Goal: Information Seeking & Learning: Stay updated

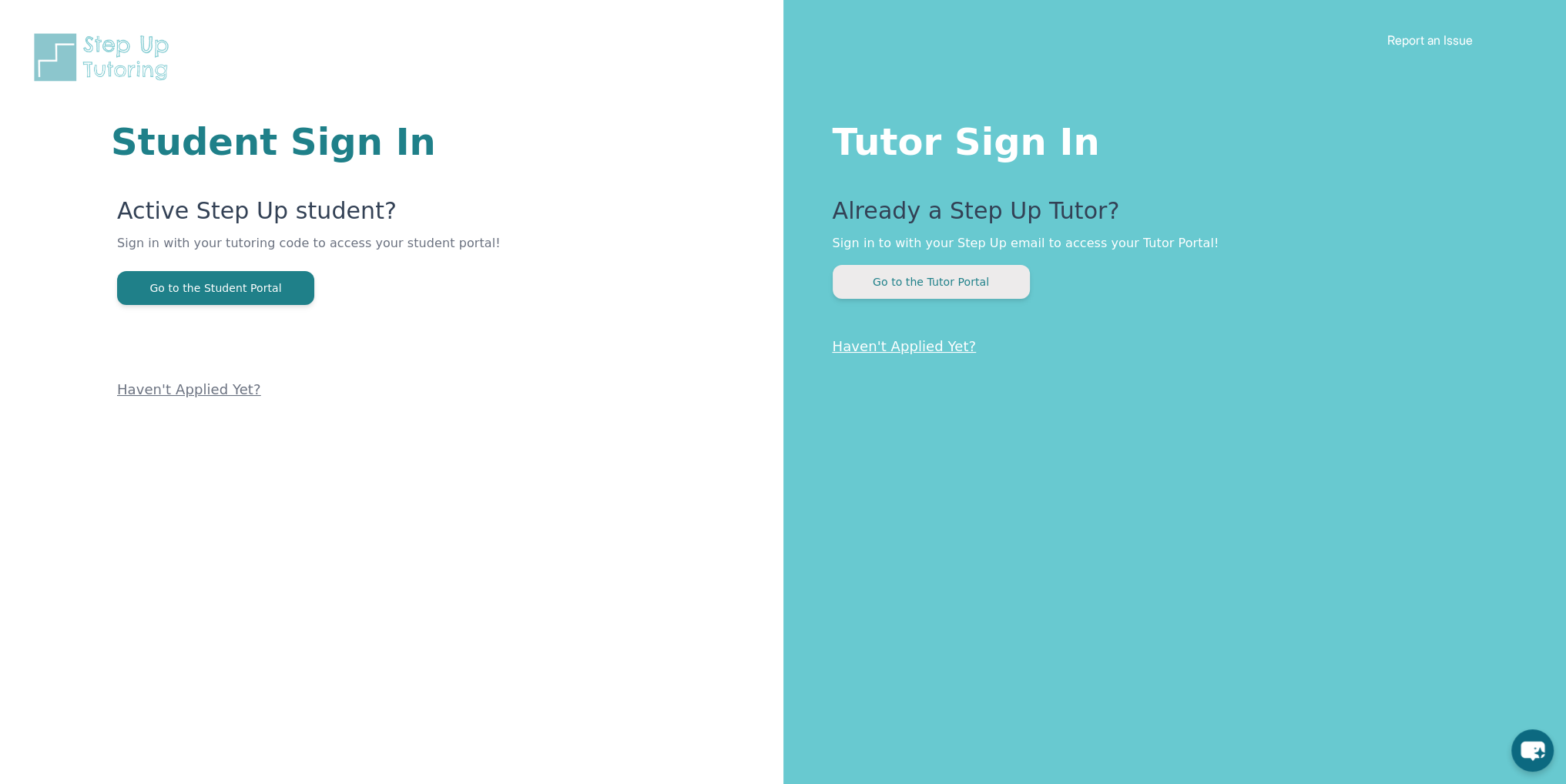
click at [921, 282] on button "Go to the Tutor Portal" at bounding box center [931, 281] width 197 height 34
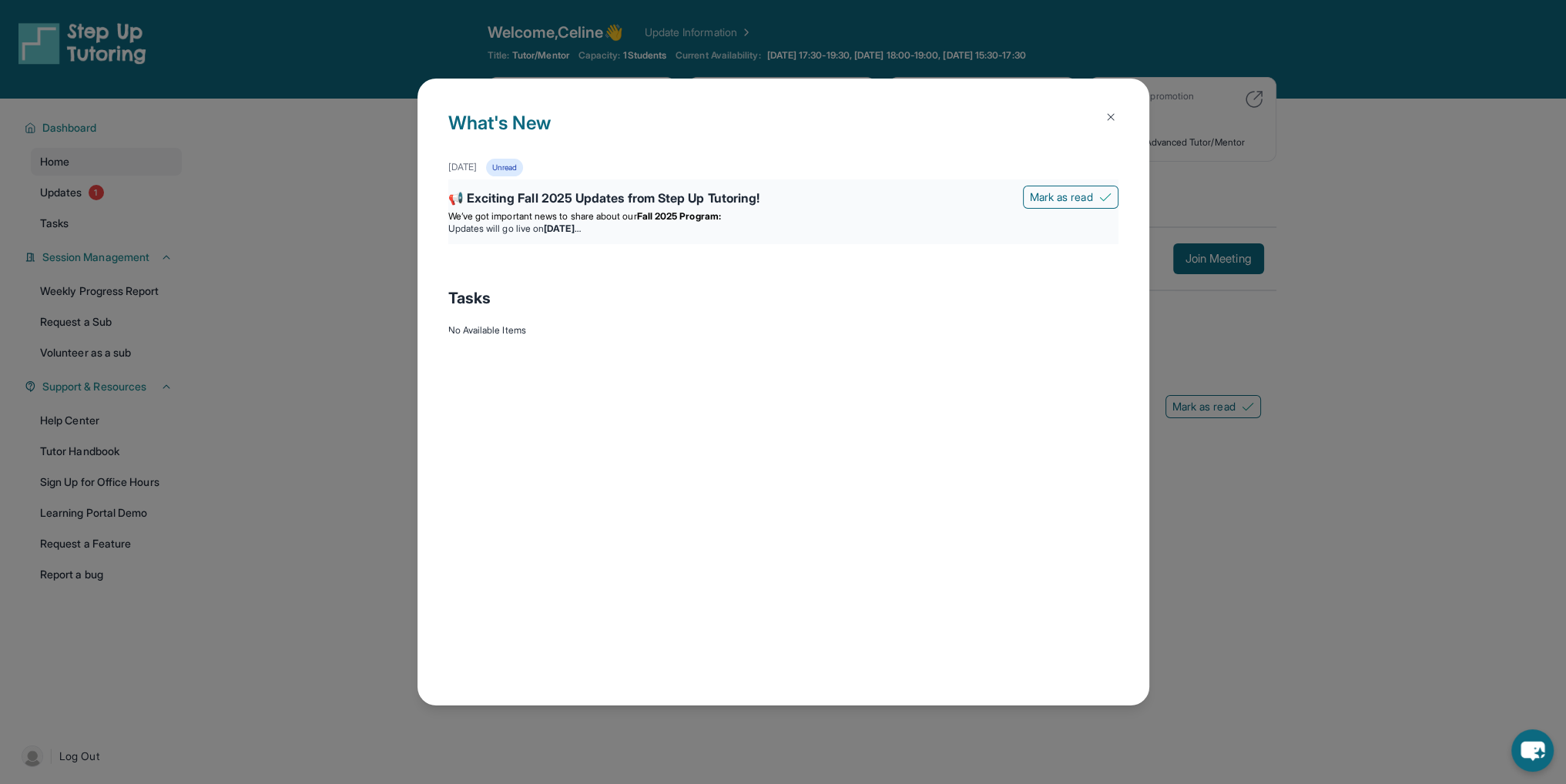
click at [684, 237] on div "📢 Exciting Fall 2025 Updates from Step Up Tutoring! [PERSON_NAME] as read We’ve…" at bounding box center [783, 211] width 670 height 64
click at [711, 229] on li "Updates will go live [DATE][DATE]" at bounding box center [783, 229] width 670 height 12
click at [500, 223] on li "Updates will go live [DATE][DATE]" at bounding box center [783, 229] width 670 height 12
click at [1117, 121] on button at bounding box center [1110, 117] width 31 height 31
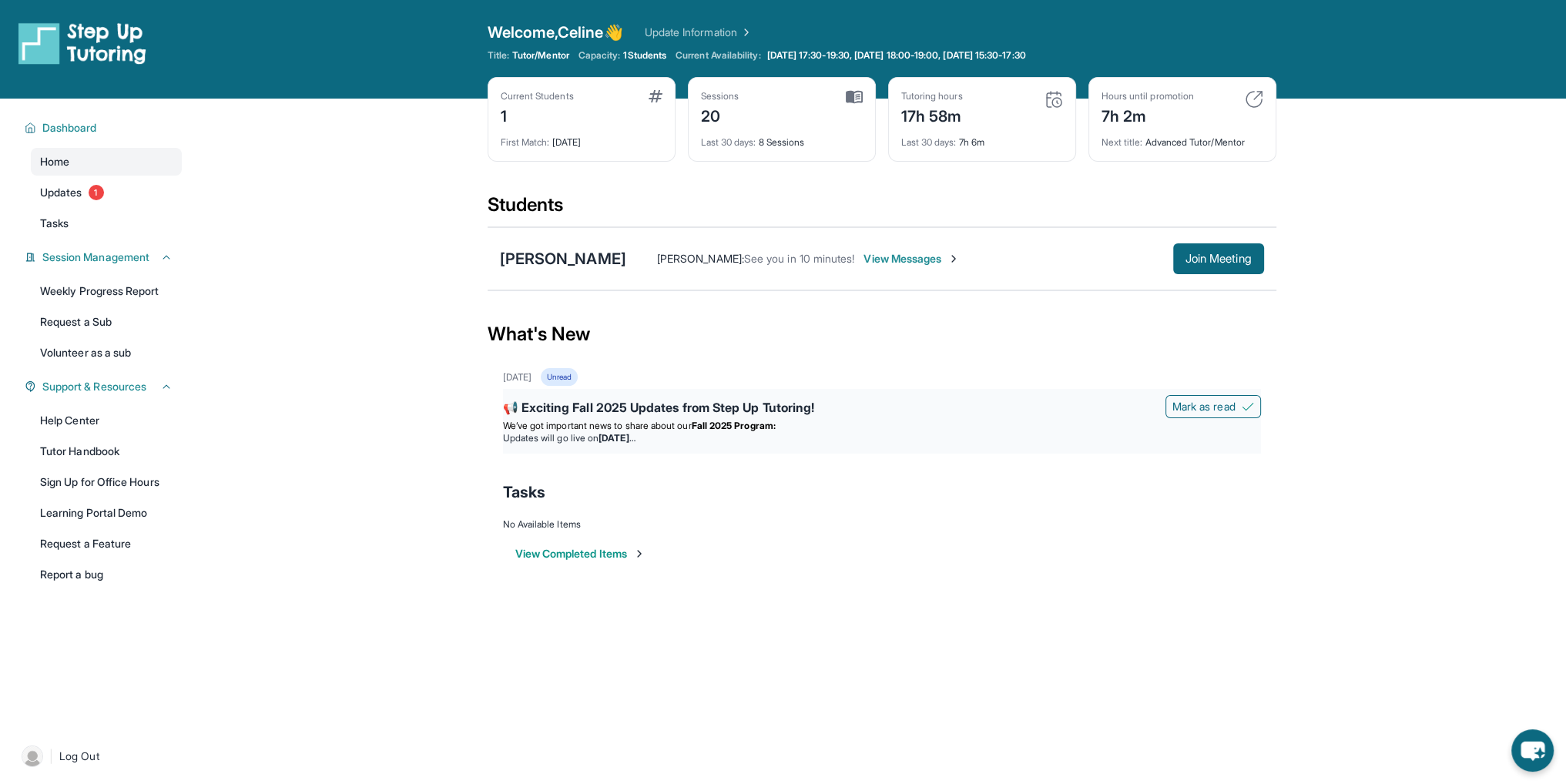
click at [582, 416] on div "📢 Exciting Fall 2025 Updates from Step Up Tutoring!" at bounding box center [882, 409] width 758 height 22
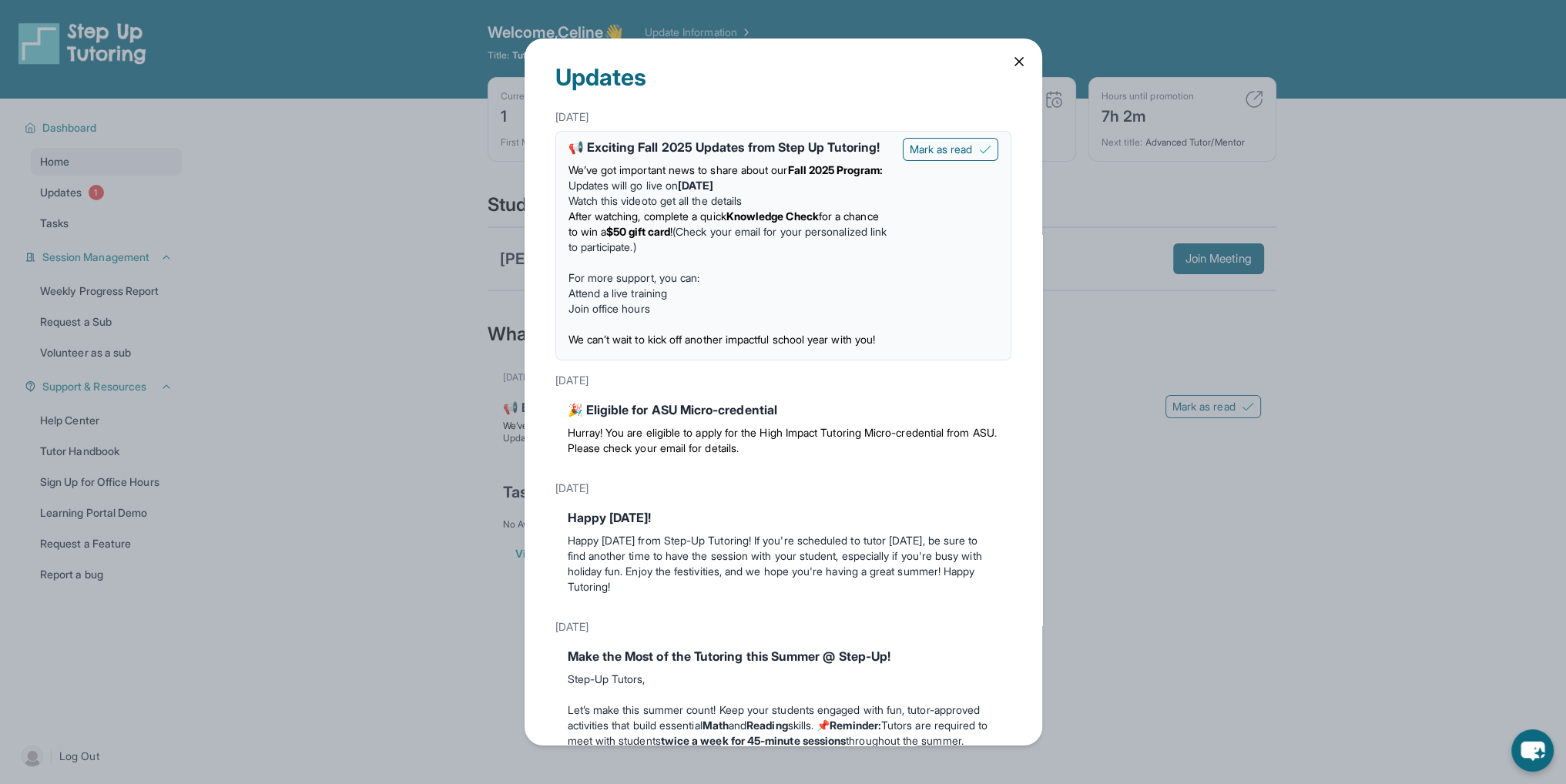
click at [1193, 420] on div "Updates [DATE] 📢 Exciting Fall 2025 Updates from Step Up Tutoring! We’ve got im…" at bounding box center [783, 392] width 1566 height 784
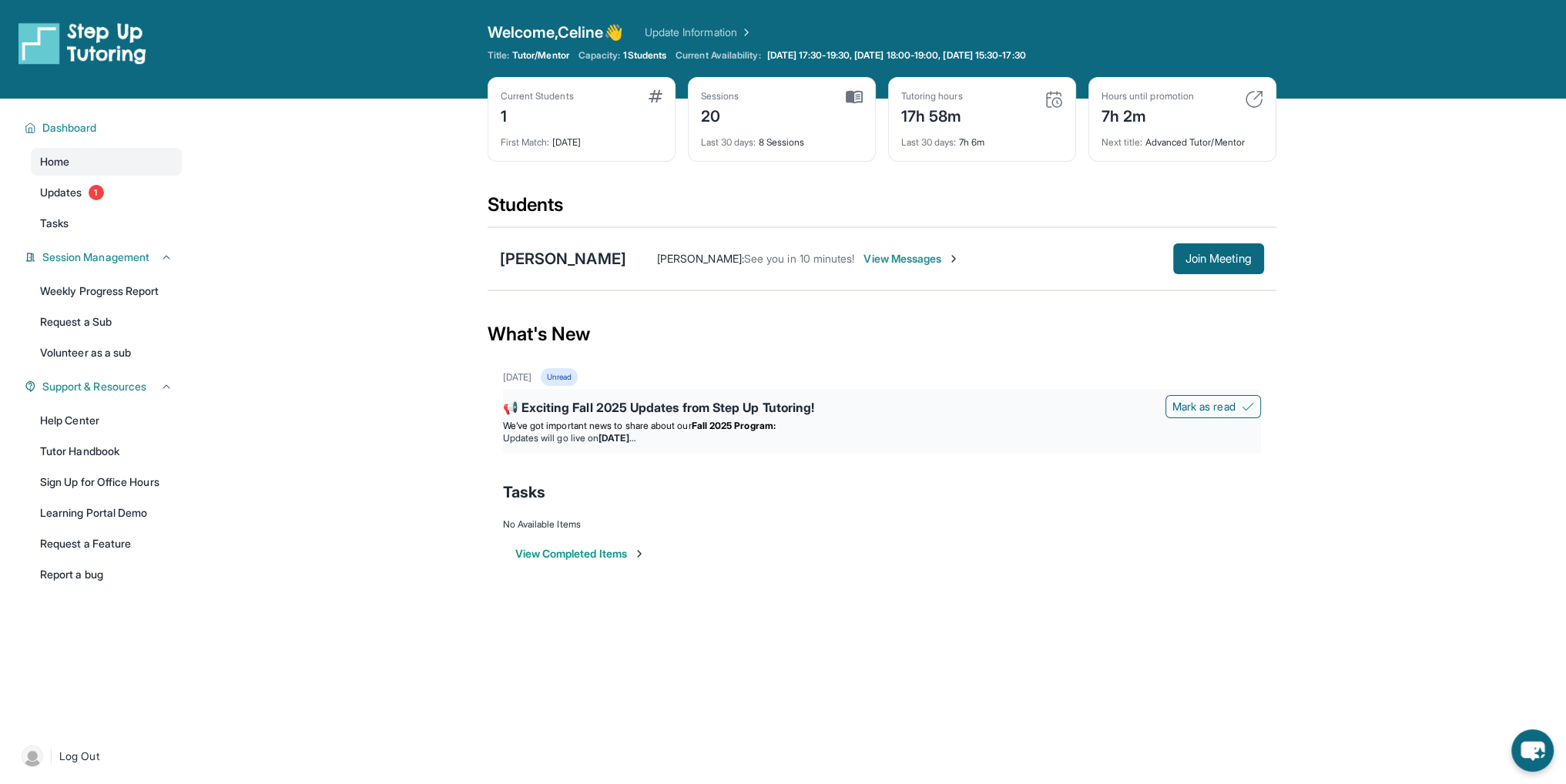
click at [818, 401] on div "📢 Exciting Fall 2025 Updates from Step Up Tutoring!" at bounding box center [882, 409] width 758 height 22
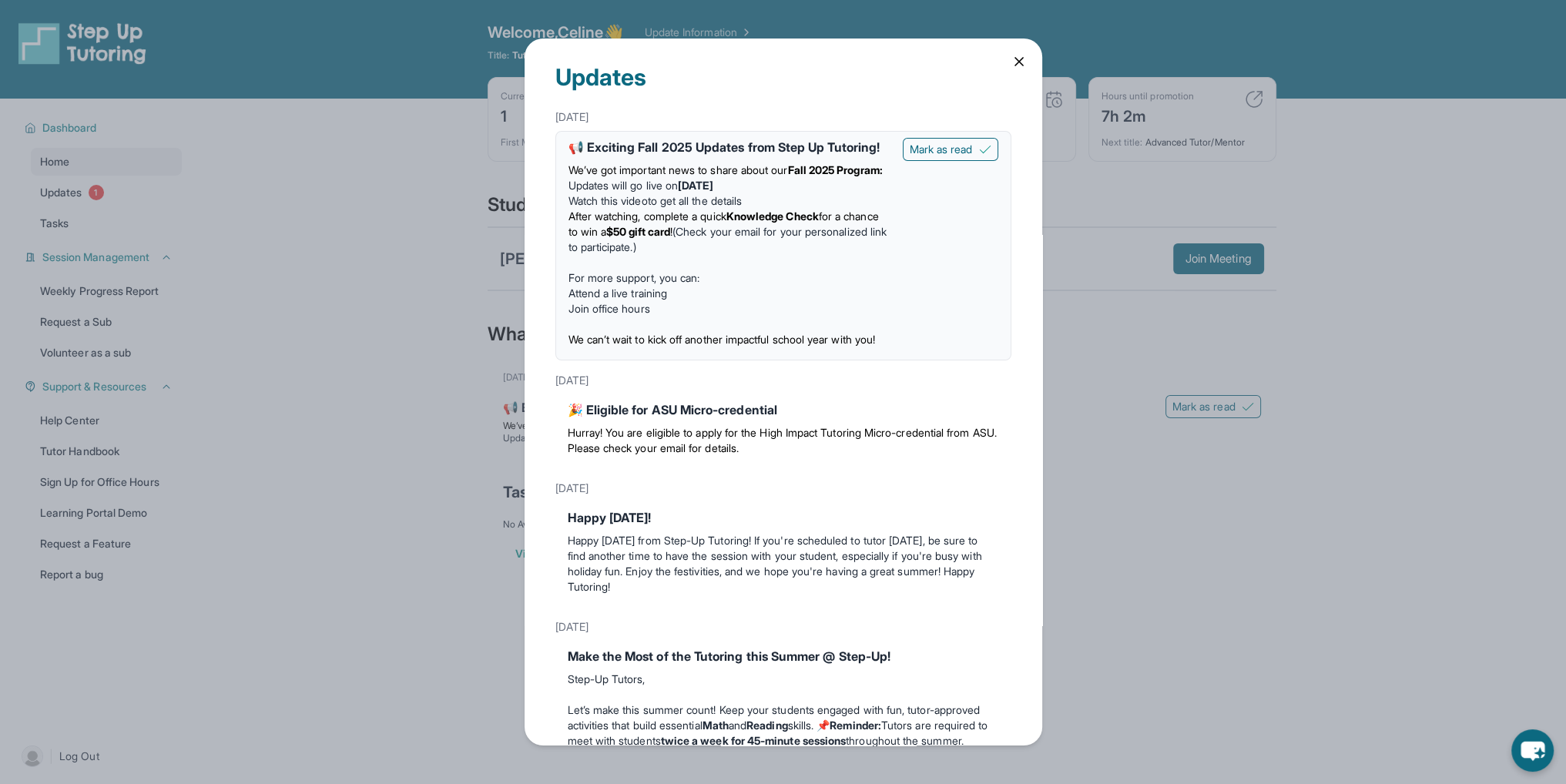
click at [1016, 65] on icon at bounding box center [1019, 61] width 16 height 16
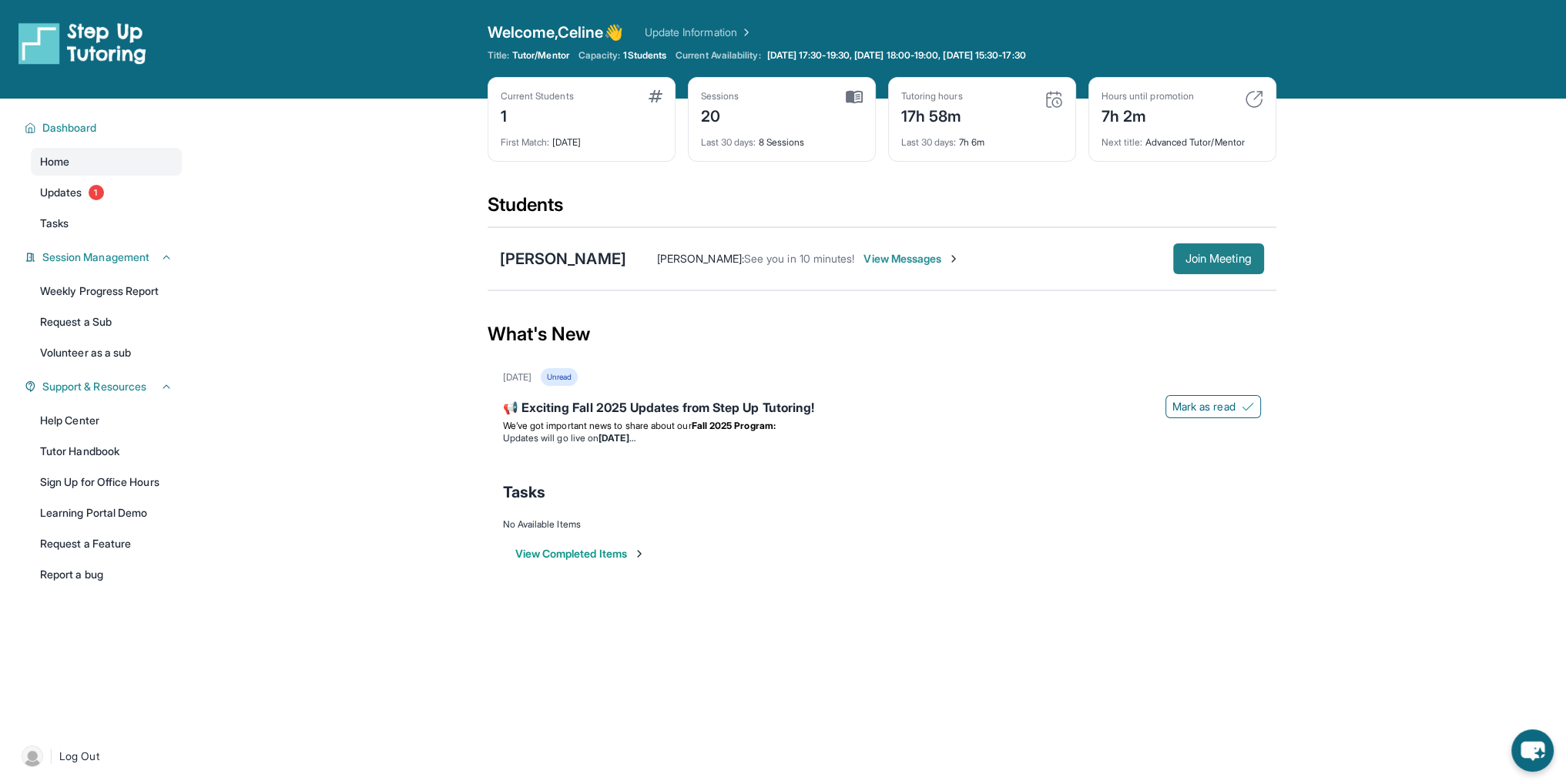
click at [1201, 257] on span "Join Meeting" at bounding box center [1218, 258] width 66 height 9
